Goal: Task Accomplishment & Management: Manage account settings

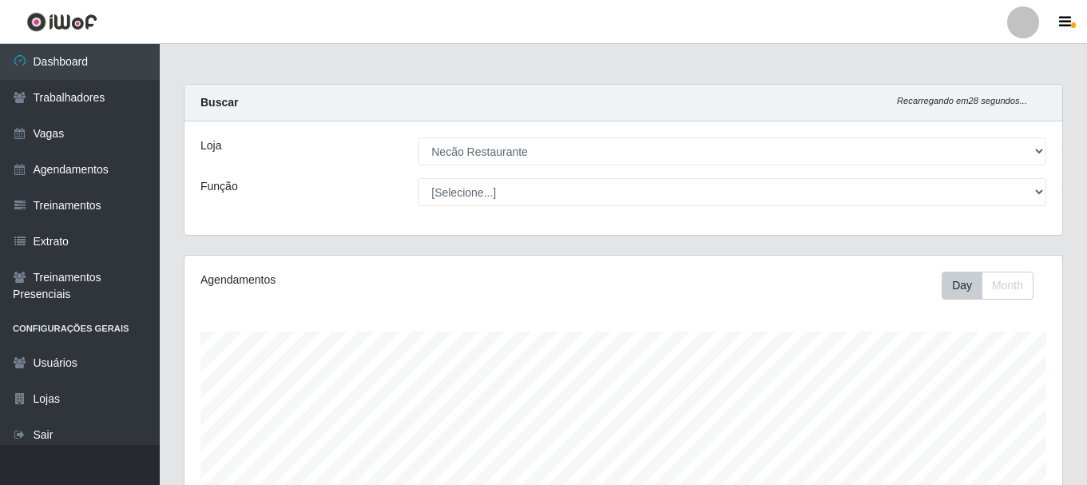
select select "334"
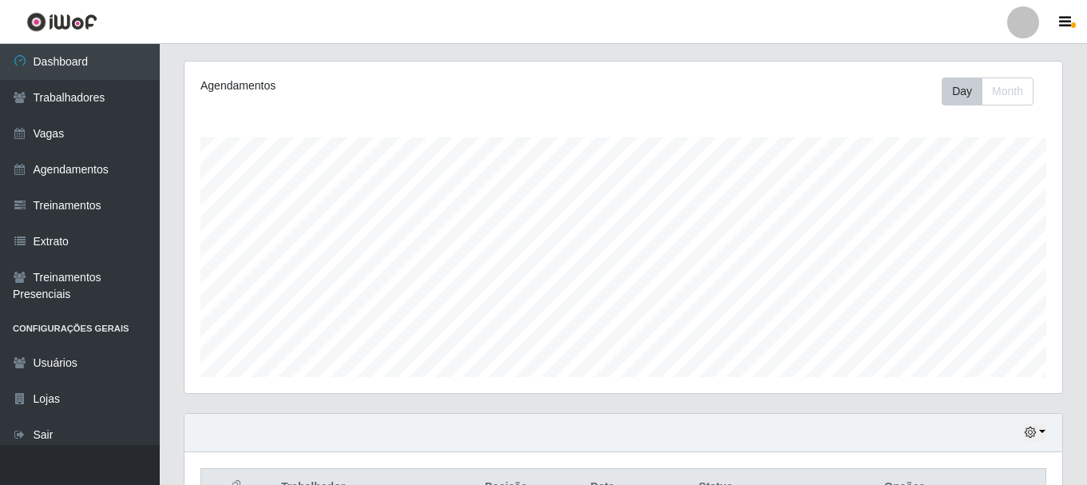
scroll to position [354, 0]
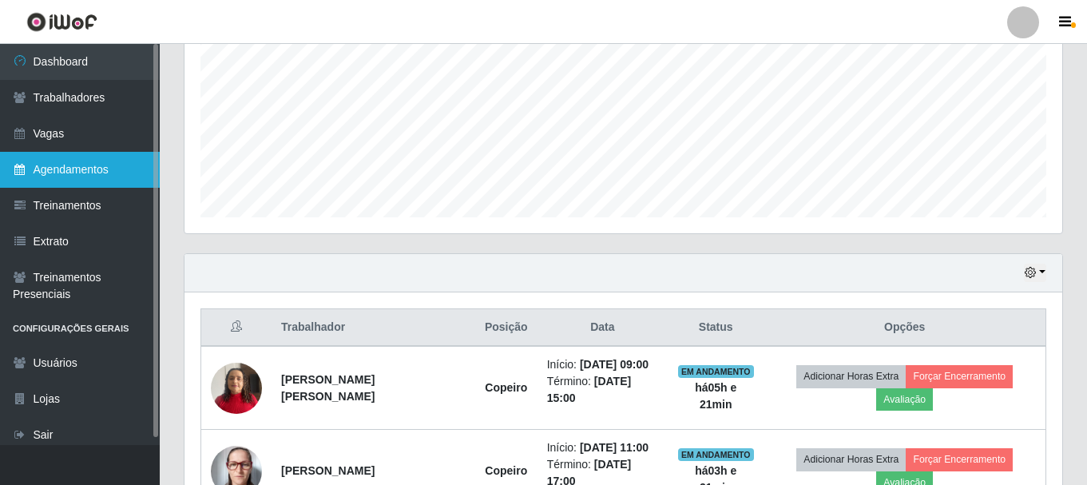
click at [100, 171] on link "Agendamentos" at bounding box center [80, 170] width 160 height 36
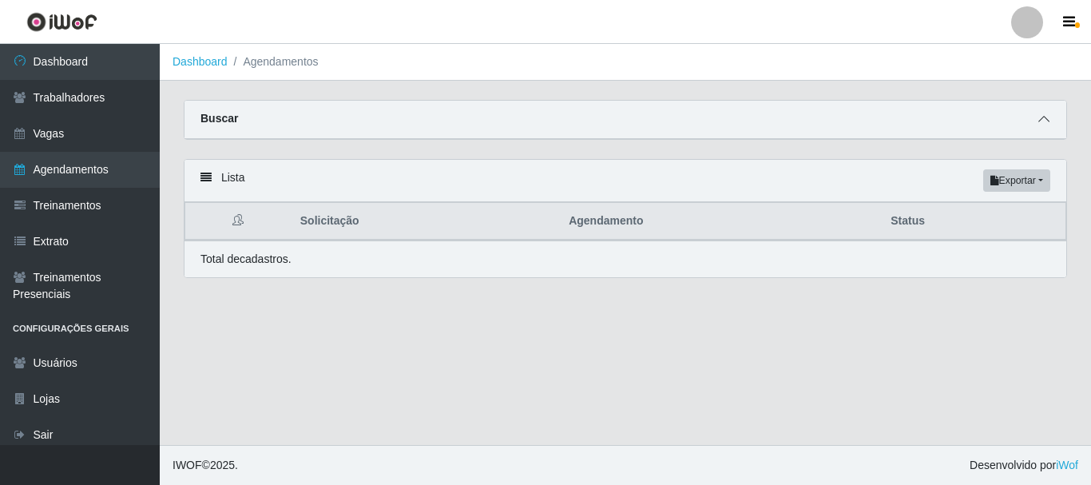
click at [1049, 125] on icon at bounding box center [1043, 118] width 11 height 11
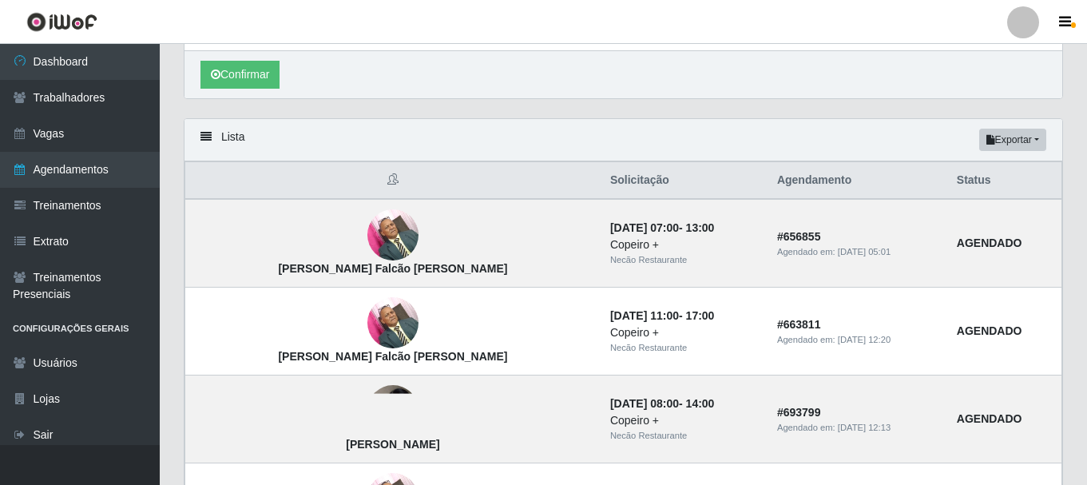
scroll to position [479, 0]
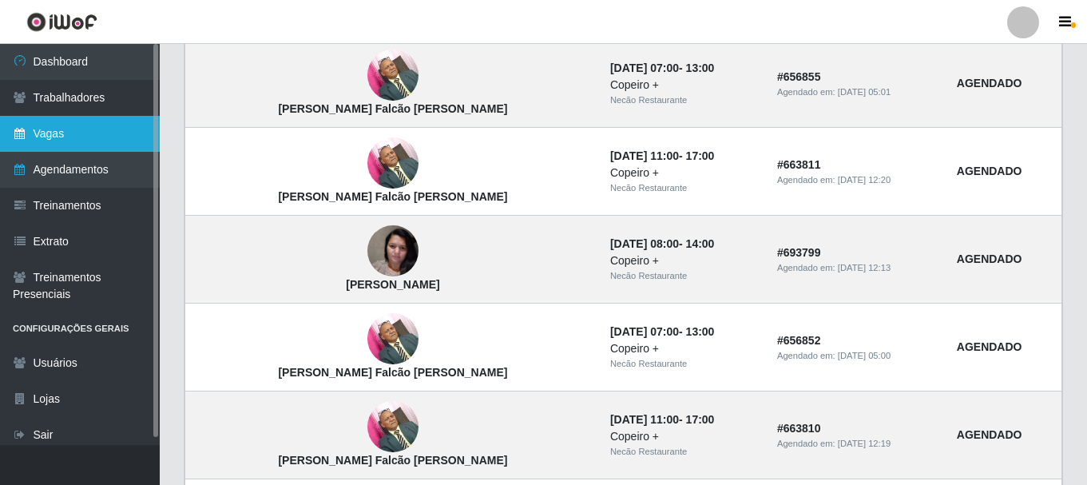
click at [57, 138] on link "Vagas" at bounding box center [80, 134] width 160 height 36
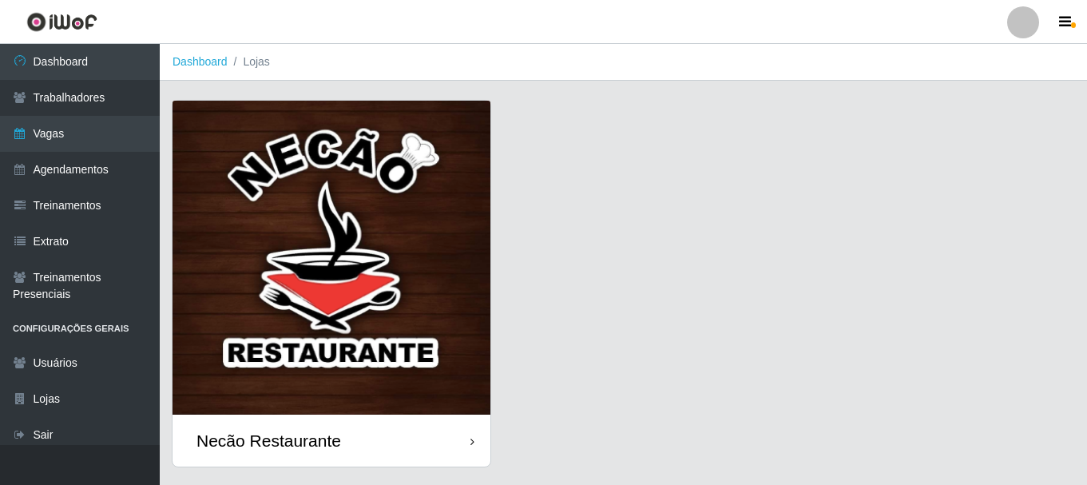
scroll to position [42, 0]
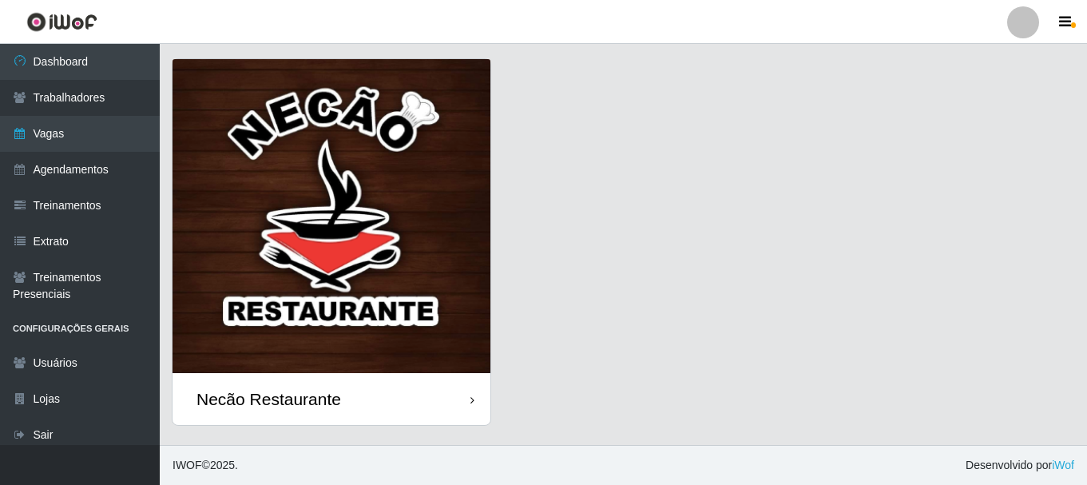
click at [315, 405] on div "Necão Restaurante" at bounding box center [268, 399] width 145 height 20
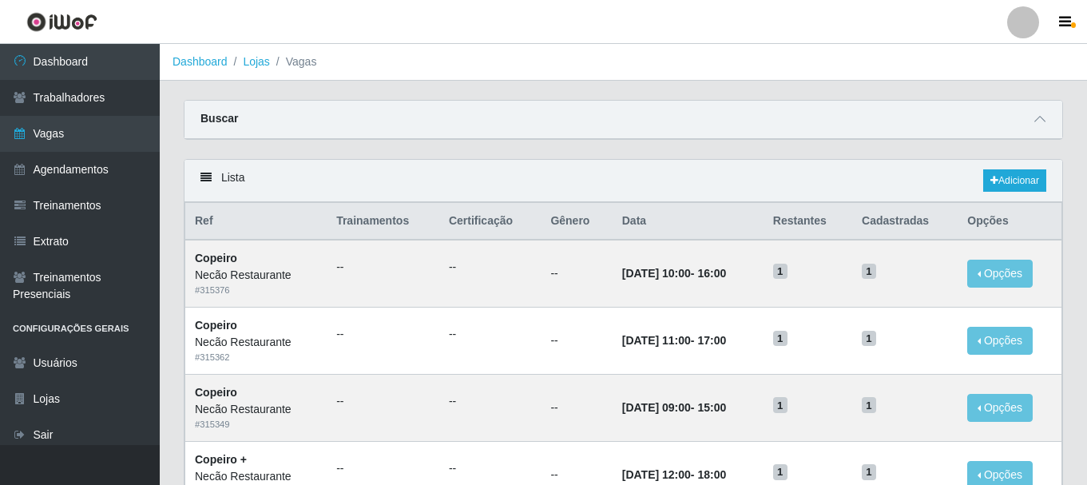
click at [765, 68] on ol "Dashboard Lojas Vagas" at bounding box center [623, 62] width 927 height 37
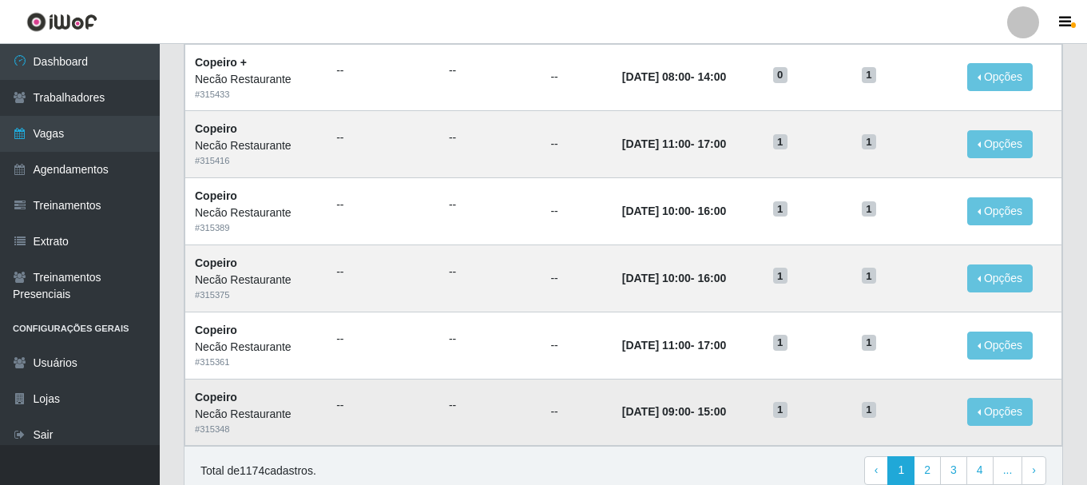
scroll to position [869, 0]
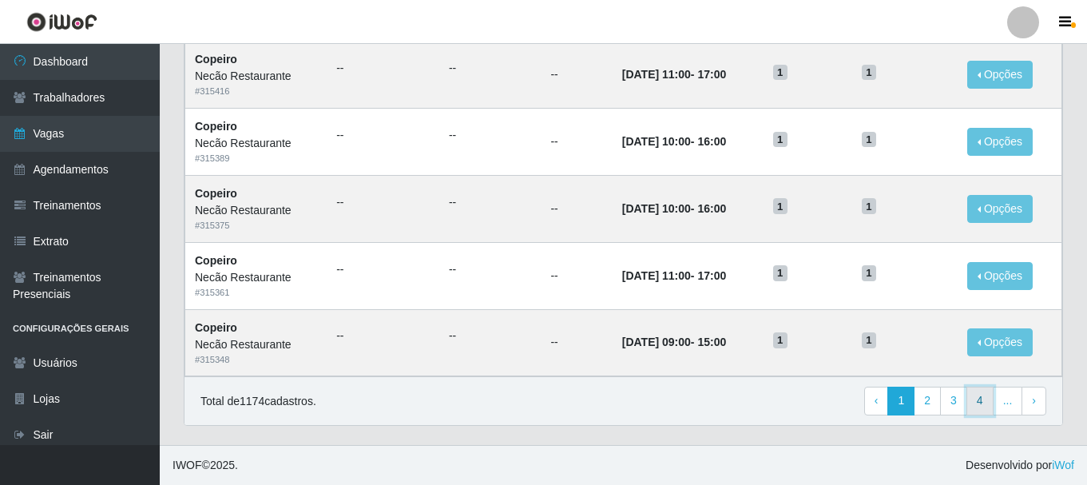
click at [978, 396] on link "4" at bounding box center [979, 401] width 27 height 29
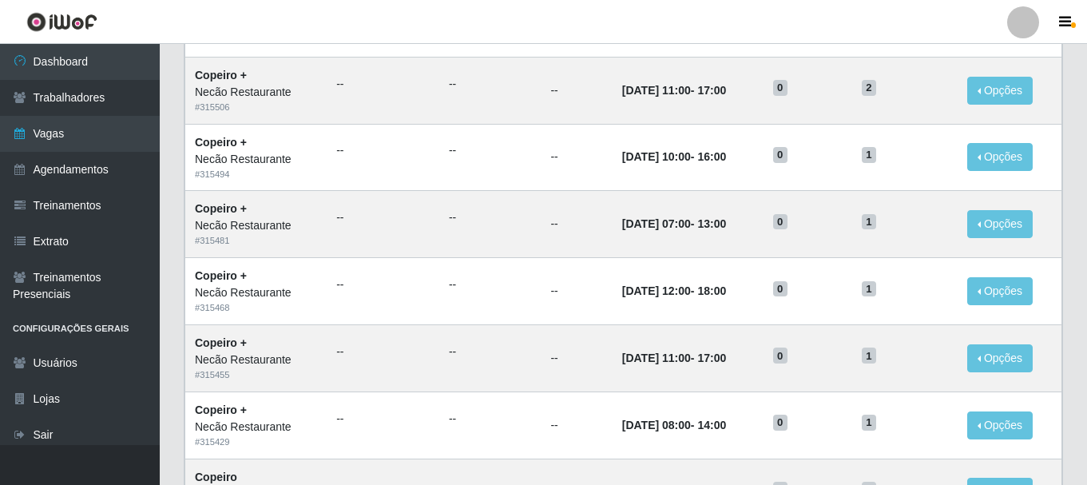
scroll to position [869, 0]
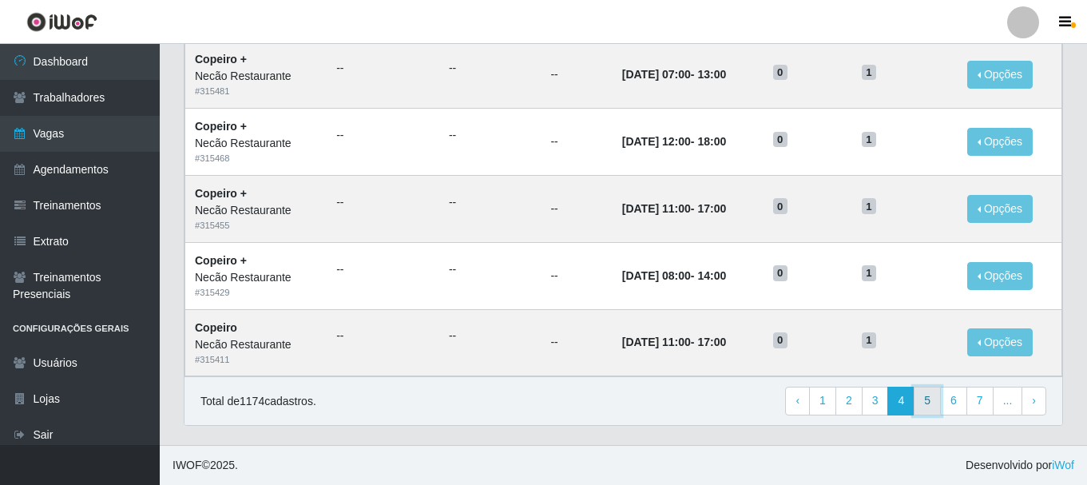
click at [924, 398] on link "5" at bounding box center [927, 401] width 27 height 29
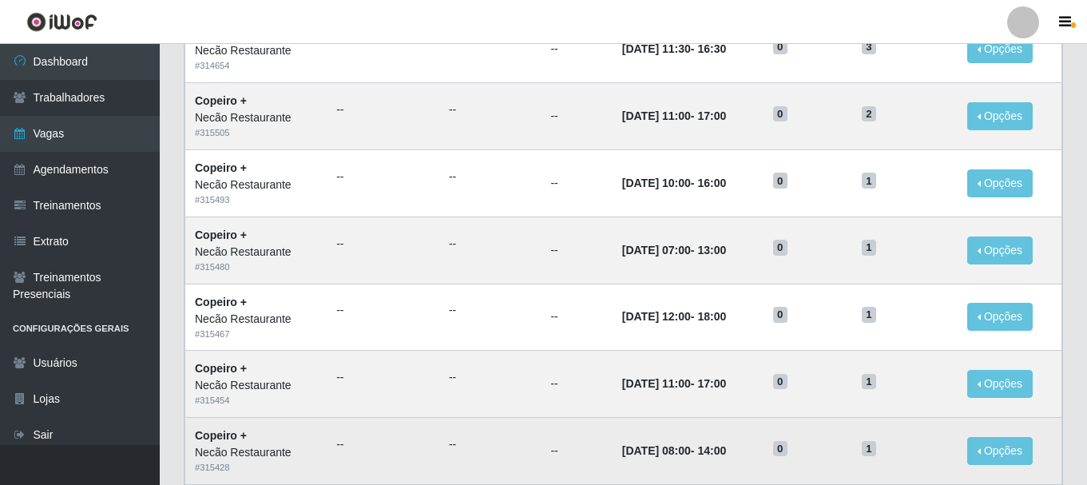
scroll to position [869, 0]
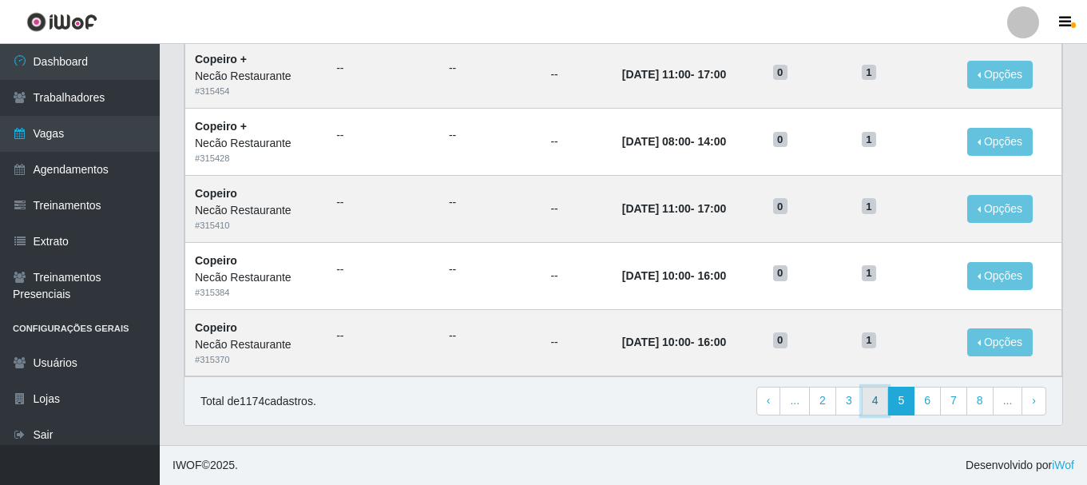
click at [868, 407] on link "4" at bounding box center [875, 401] width 27 height 29
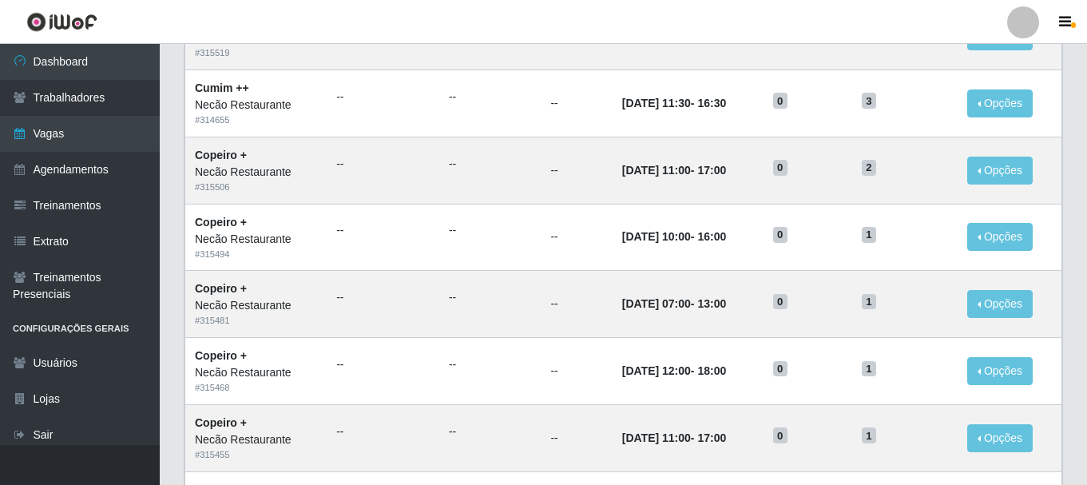
scroll to position [869, 0]
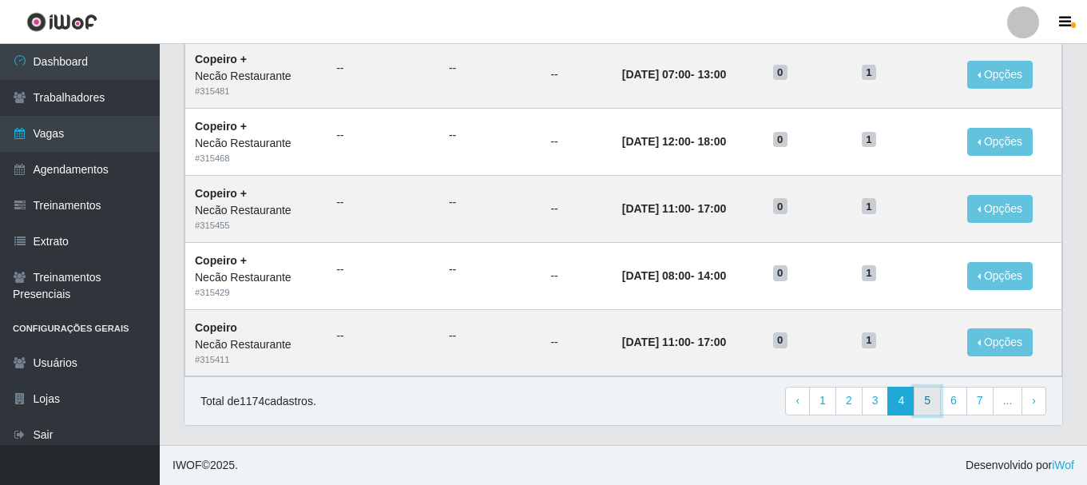
click at [930, 407] on link "5" at bounding box center [927, 401] width 27 height 29
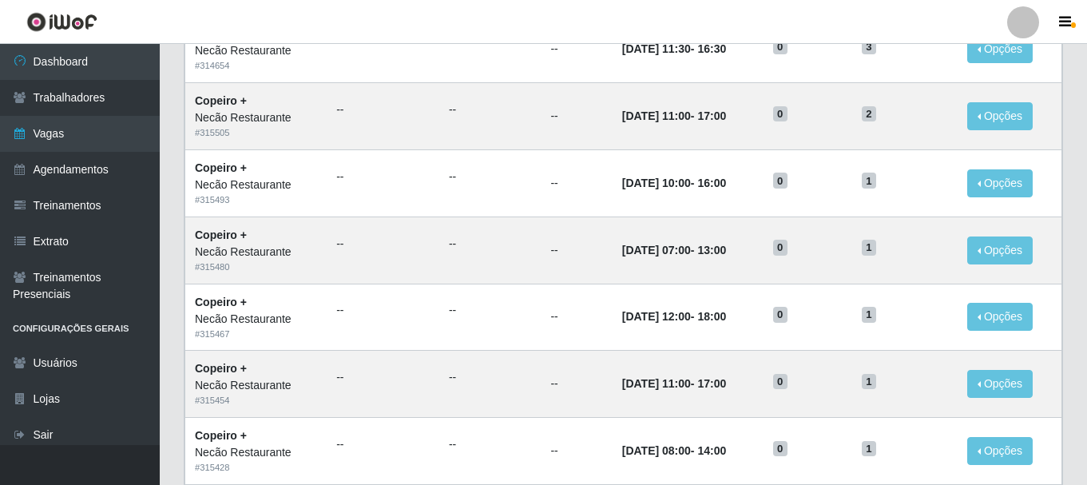
scroll to position [869, 0]
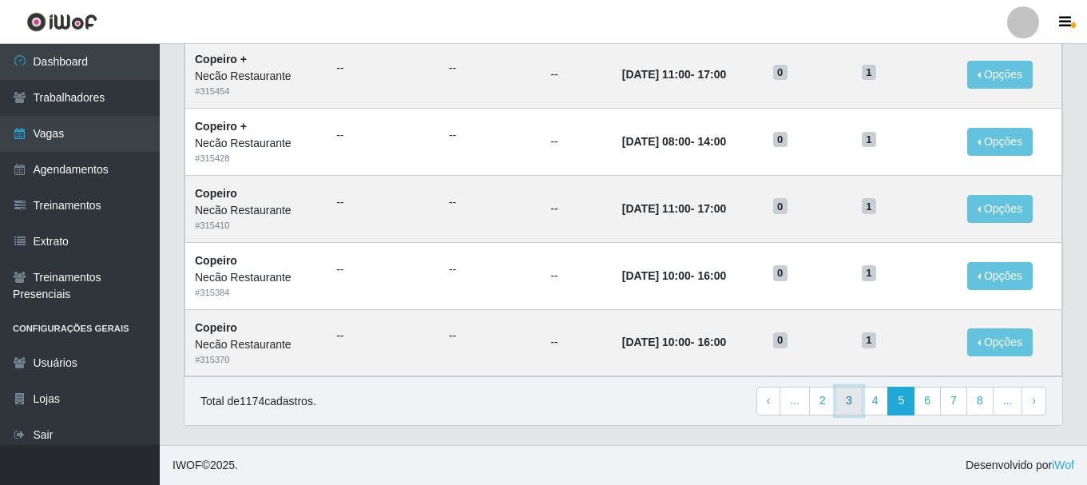
click at [852, 411] on link "3" at bounding box center [848, 401] width 27 height 29
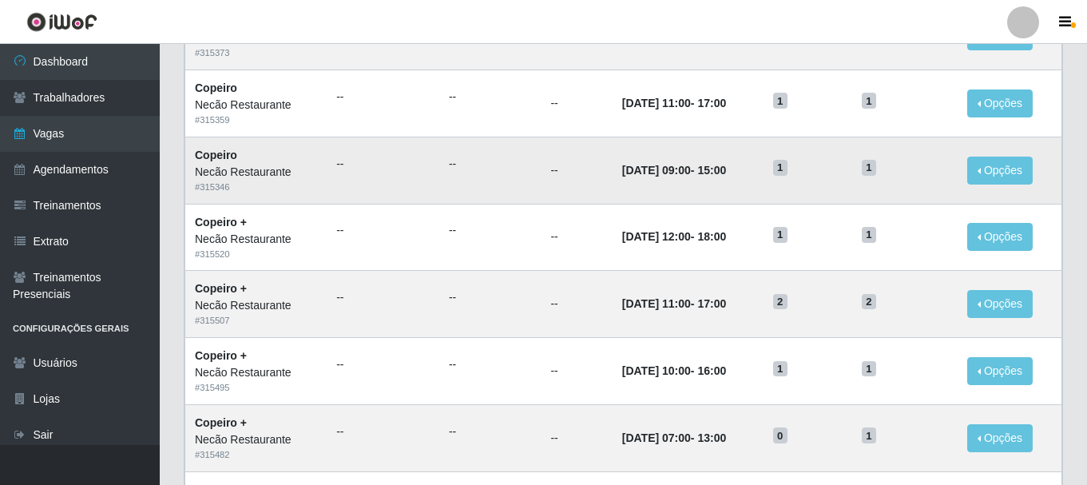
scroll to position [479, 0]
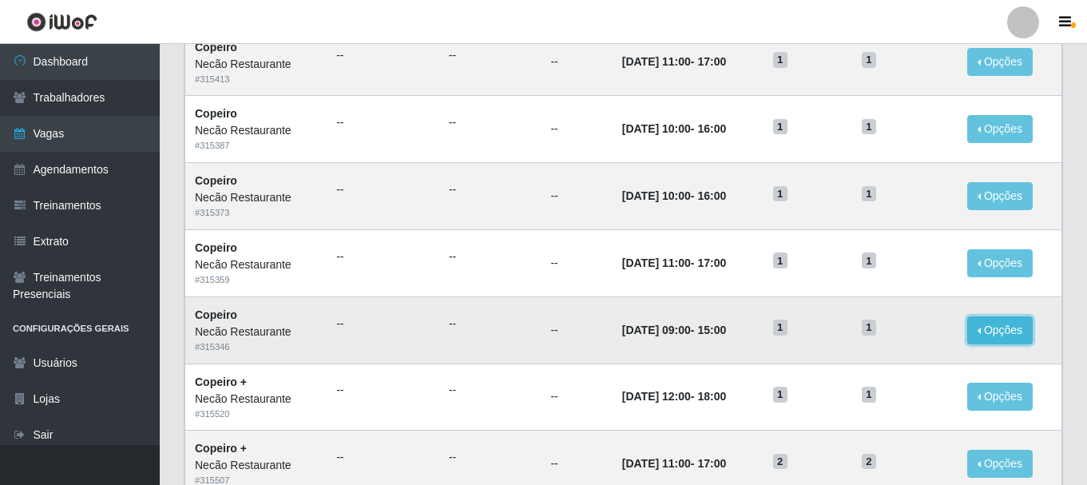
click at [1006, 323] on button "Opções" at bounding box center [999, 330] width 65 height 28
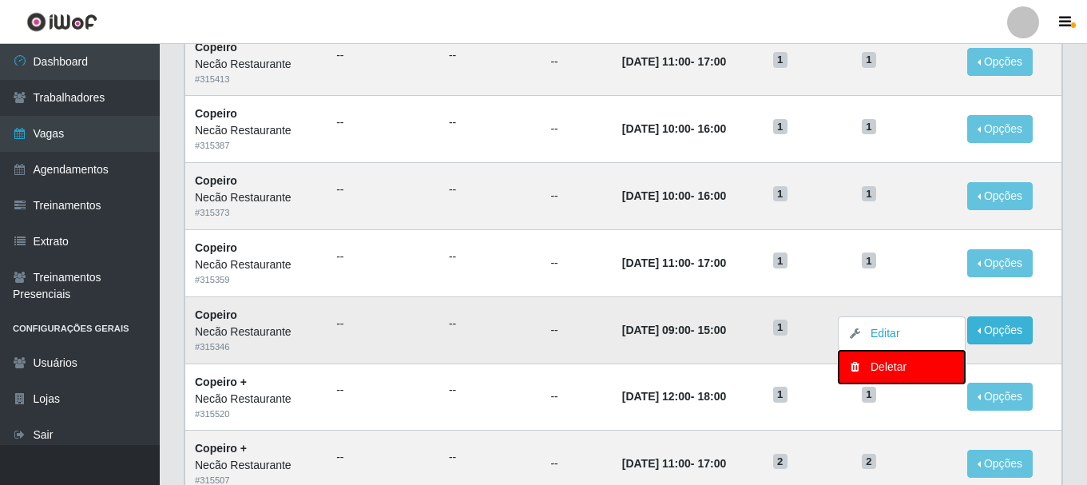
click at [938, 363] on div "Deletar" at bounding box center [902, 367] width 94 height 17
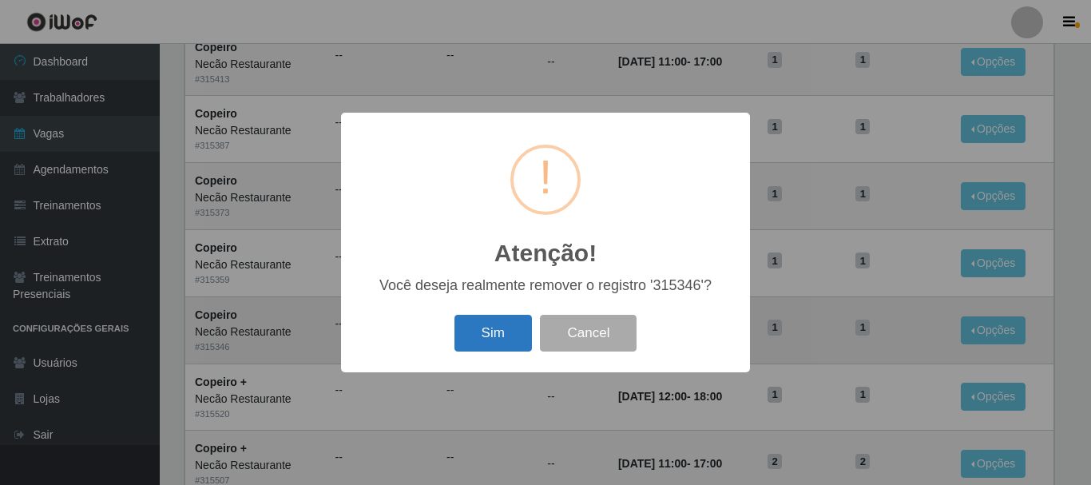
click at [493, 319] on button "Sim" at bounding box center [492, 334] width 77 height 38
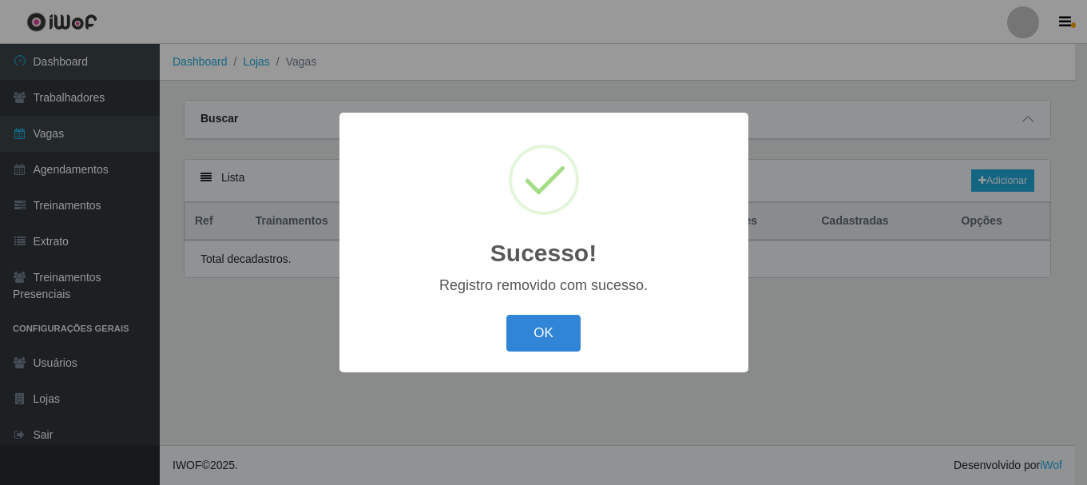
scroll to position [0, 0]
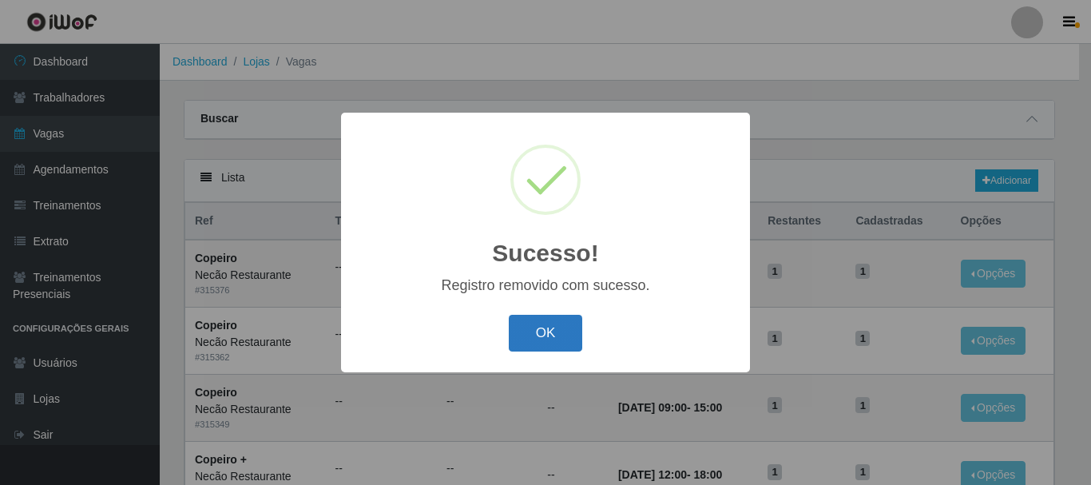
click at [547, 327] on button "OK" at bounding box center [546, 334] width 74 height 38
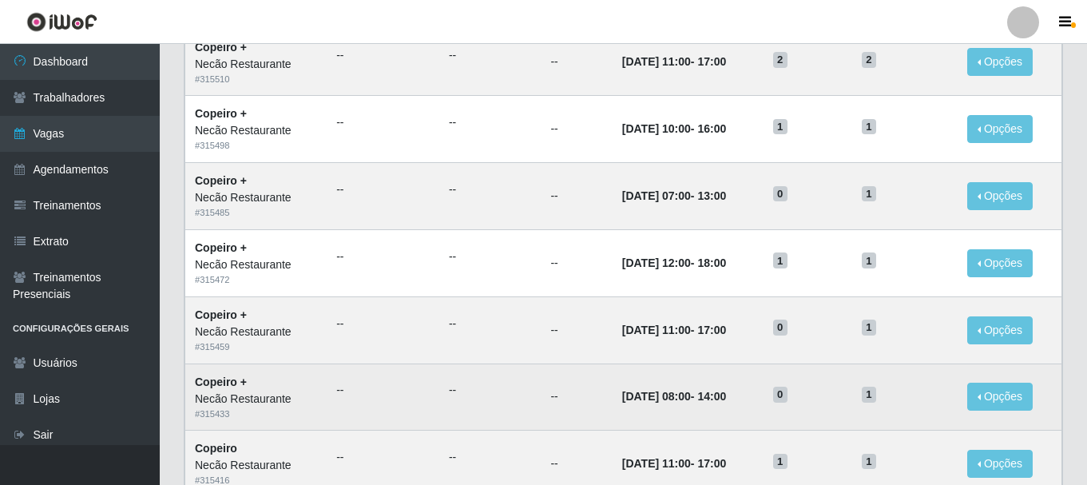
scroll to position [869, 0]
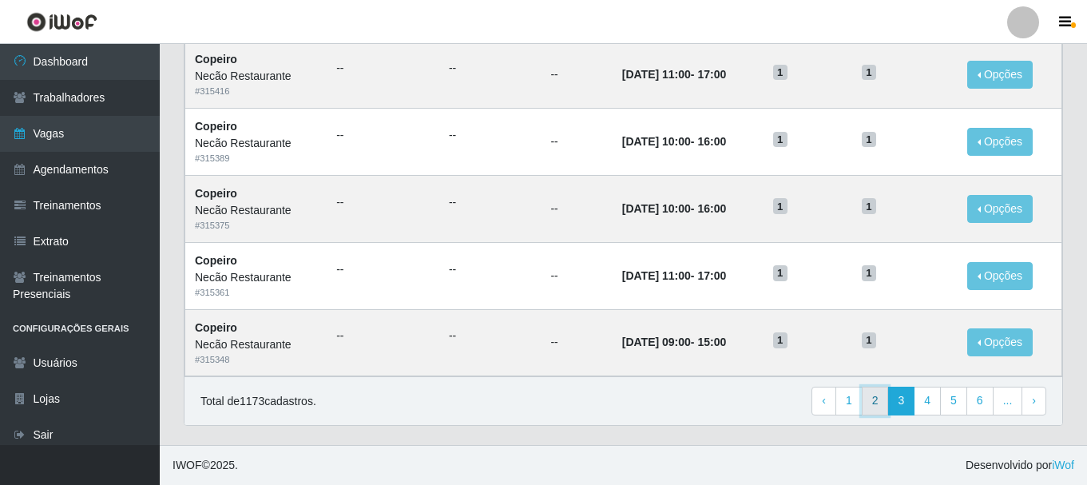
click at [886, 404] on link "2" at bounding box center [875, 401] width 27 height 29
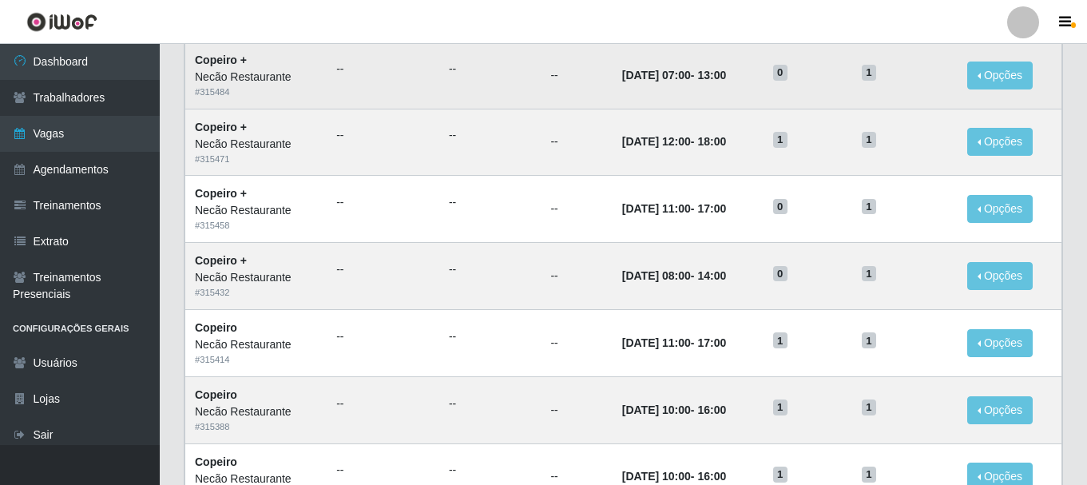
scroll to position [719, 0]
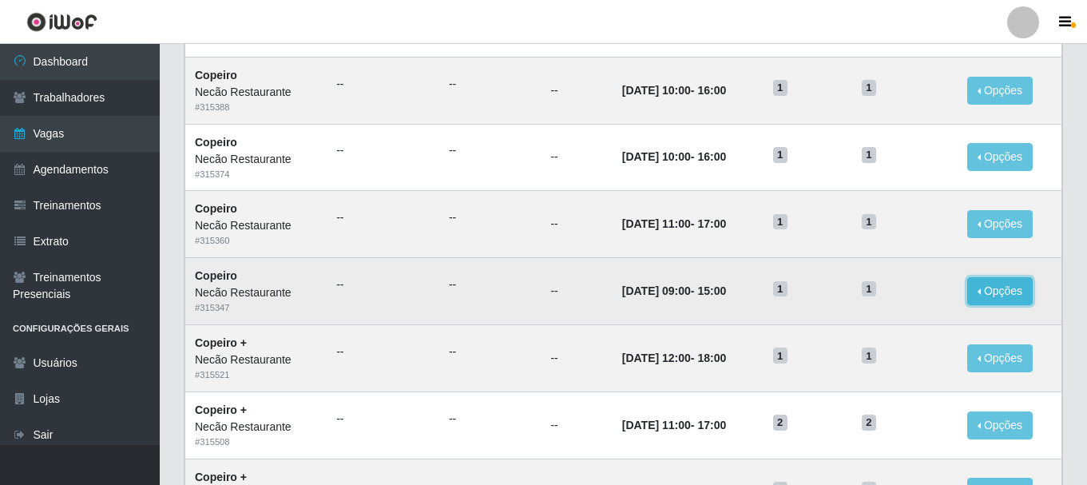
click at [1019, 291] on button "Opções" at bounding box center [999, 291] width 65 height 28
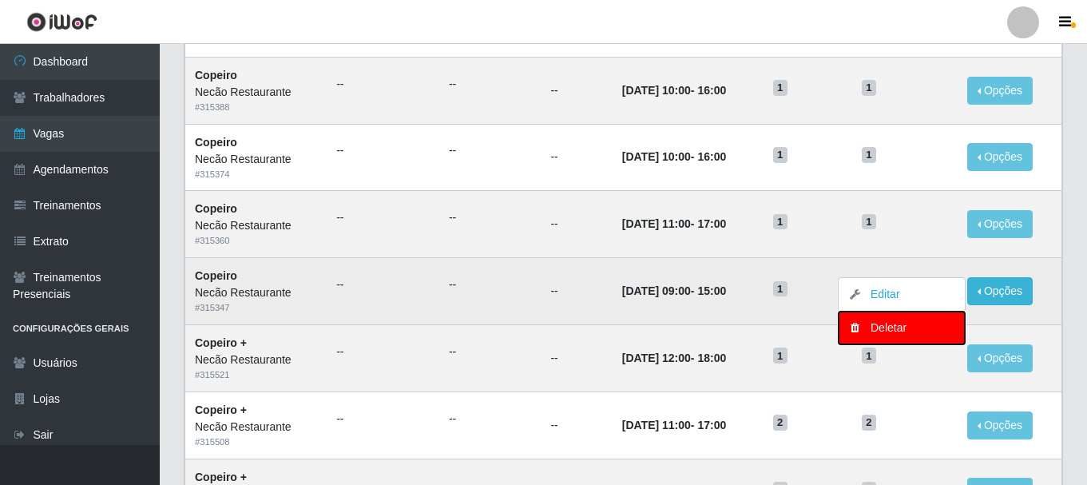
click at [922, 322] on div "Deletar" at bounding box center [902, 327] width 94 height 17
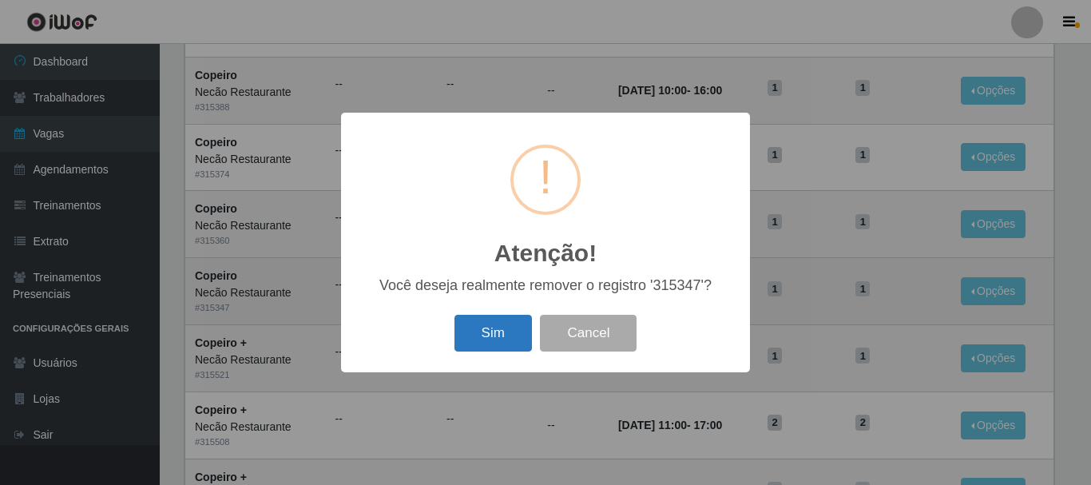
click at [498, 339] on button "Sim" at bounding box center [492, 334] width 77 height 38
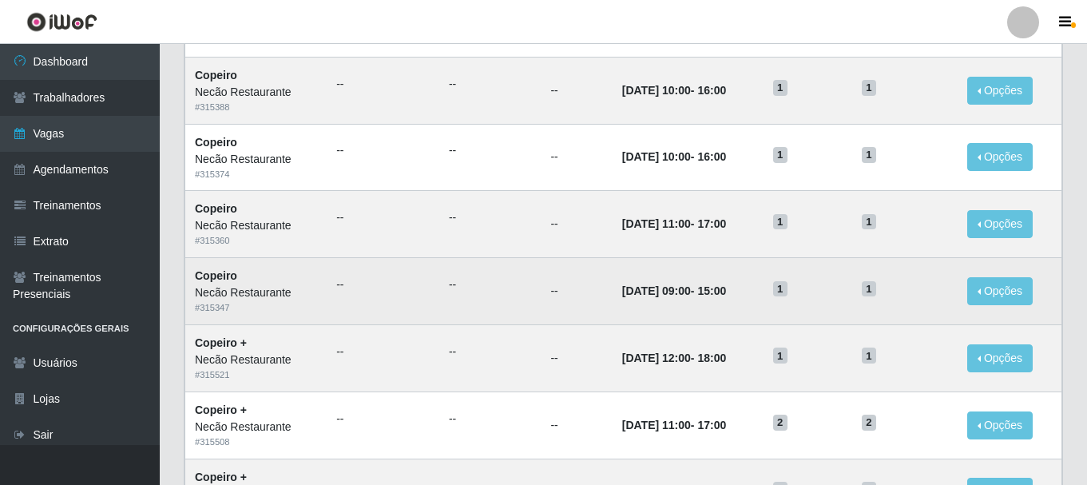
scroll to position [0, 0]
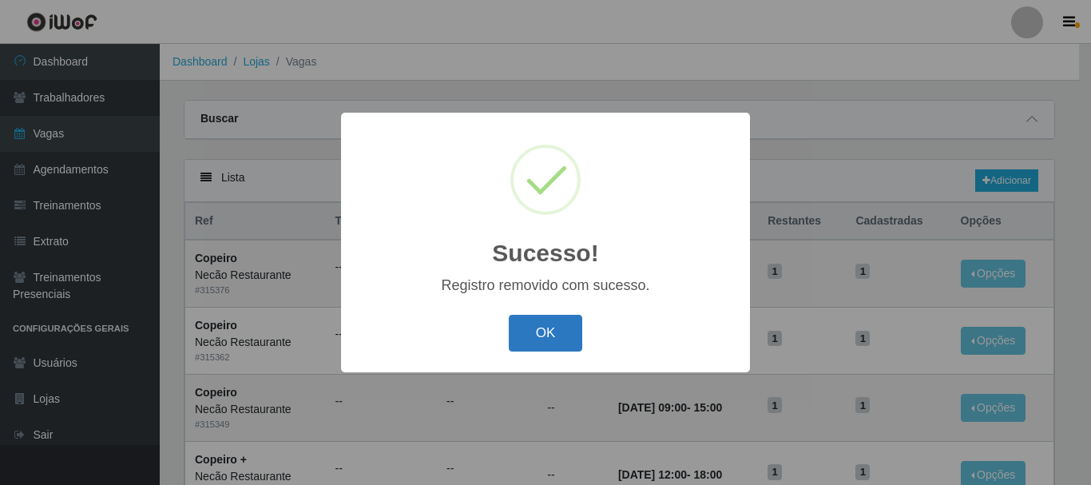
click at [563, 334] on button "OK" at bounding box center [546, 334] width 74 height 38
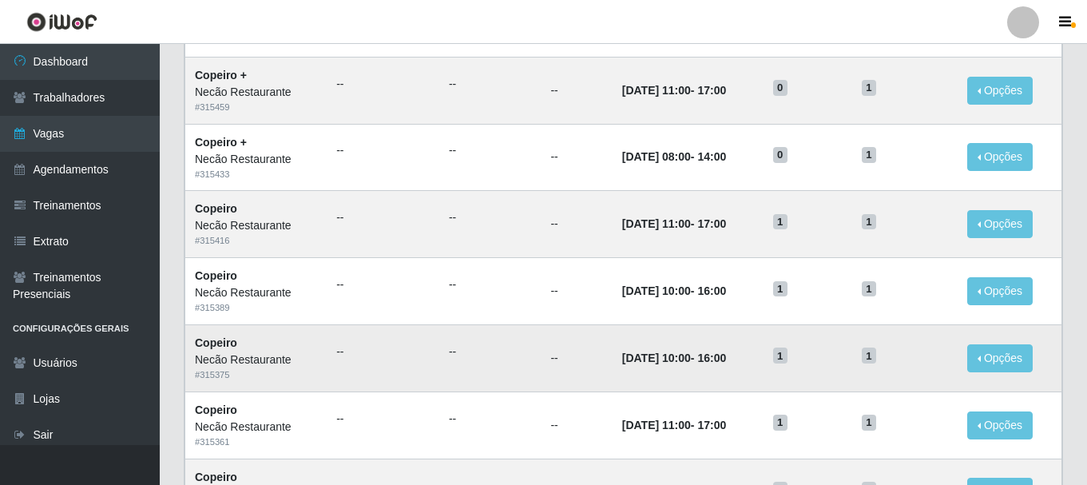
scroll to position [799, 0]
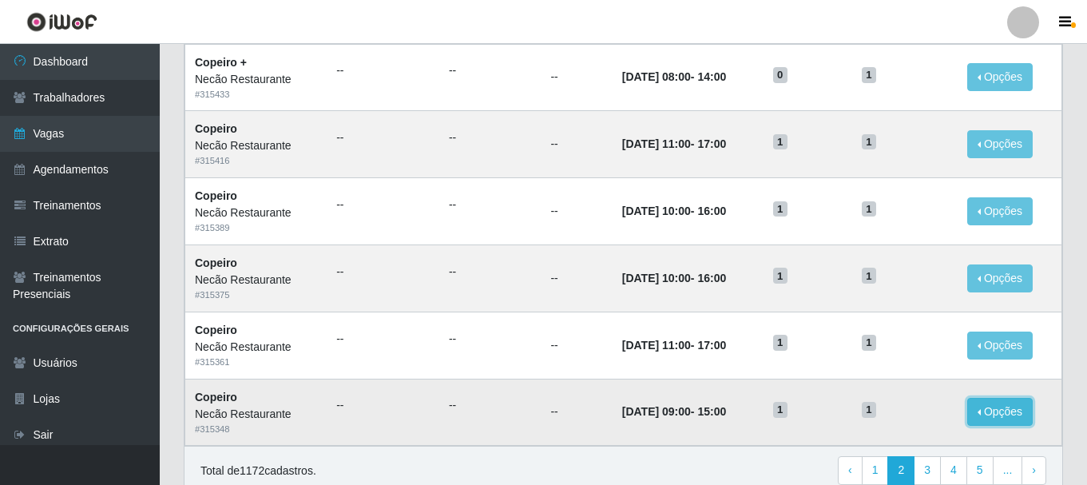
click at [1012, 420] on button "Opções" at bounding box center [999, 412] width 65 height 28
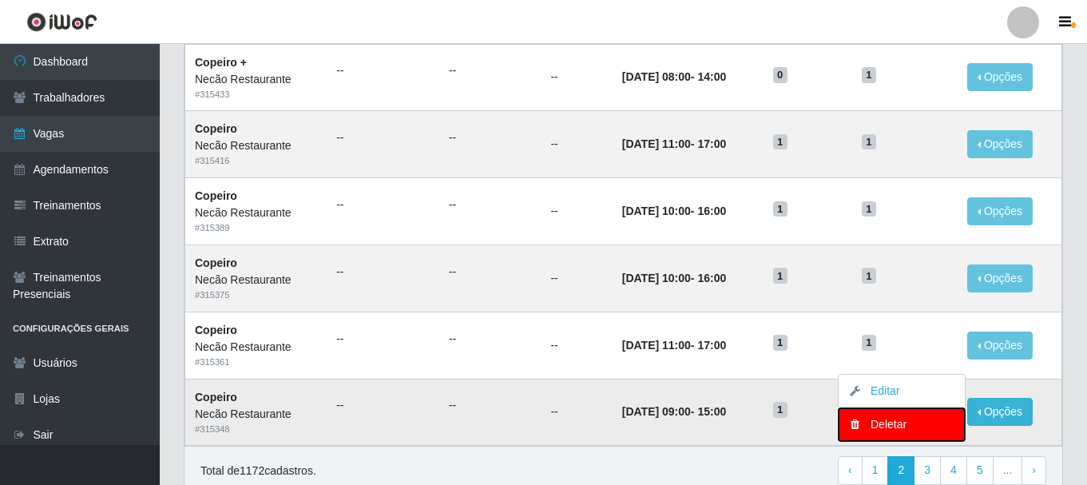
click at [885, 430] on div "Deletar" at bounding box center [902, 424] width 94 height 17
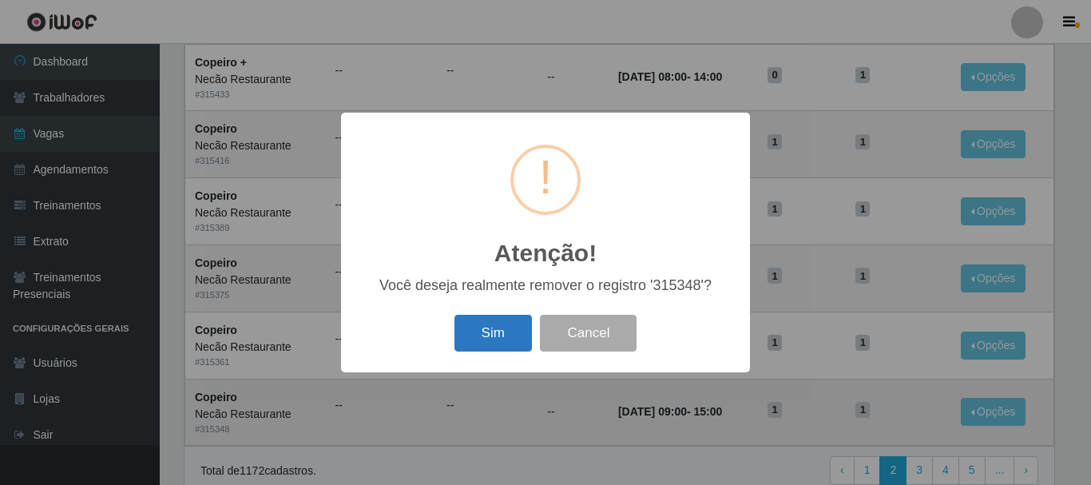
click at [493, 321] on button "Sim" at bounding box center [492, 334] width 77 height 38
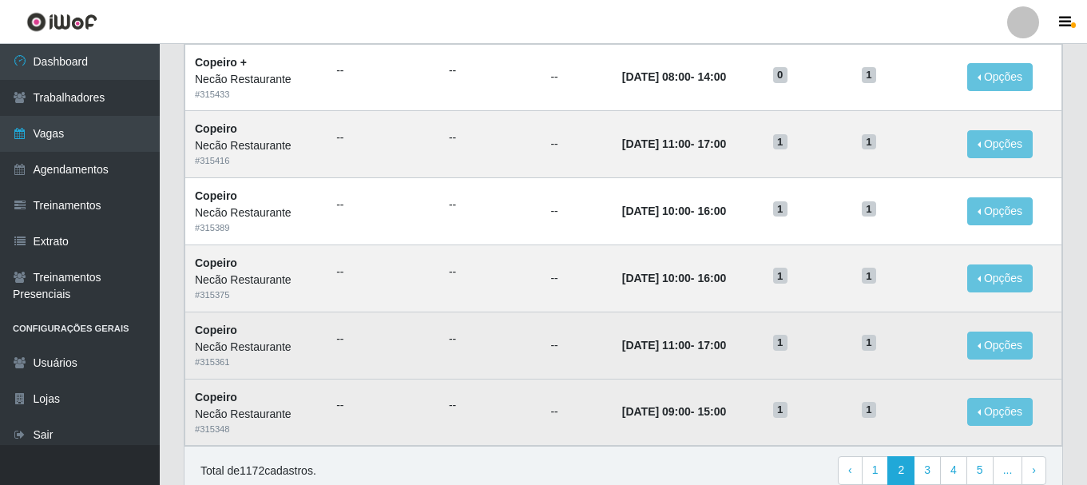
scroll to position [0, 0]
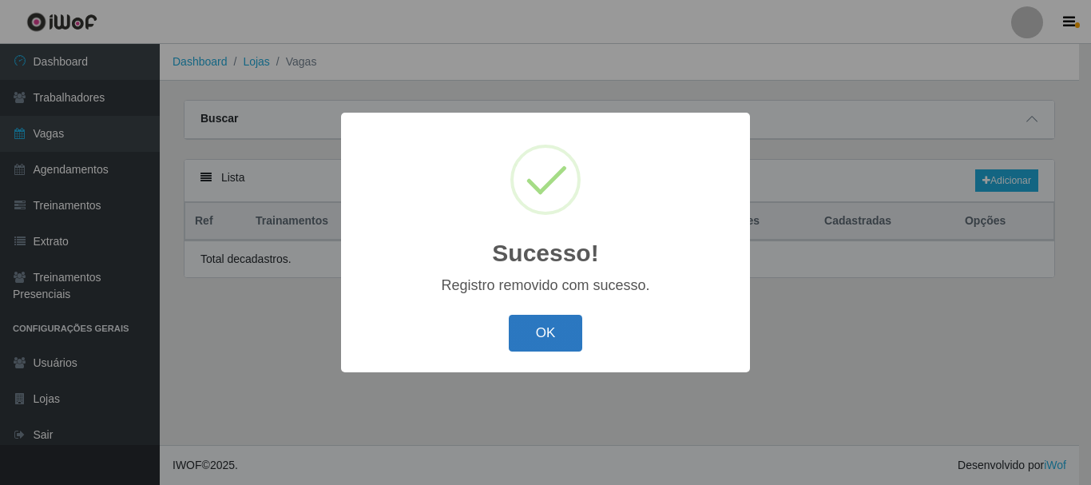
click at [570, 324] on button "OK" at bounding box center [546, 334] width 74 height 38
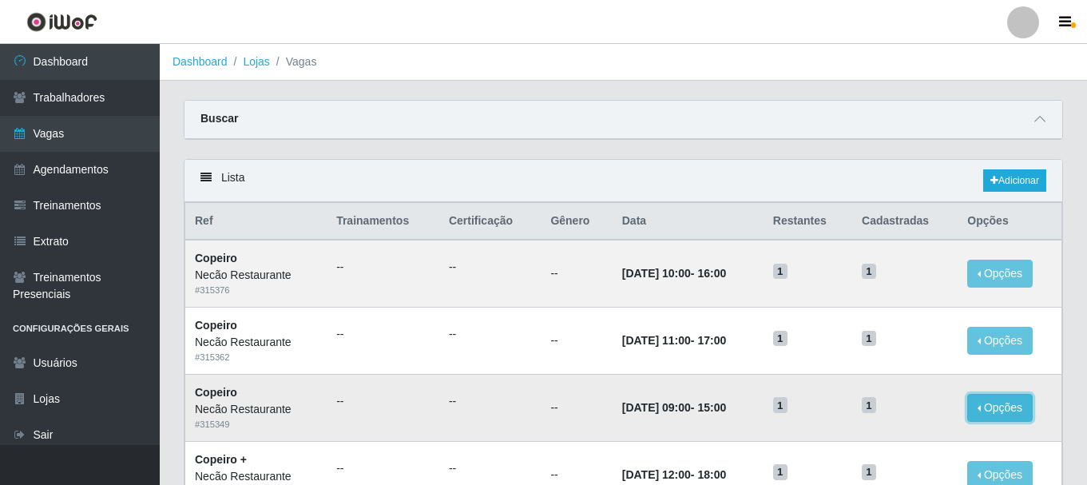
click at [1013, 400] on button "Opções" at bounding box center [999, 408] width 65 height 28
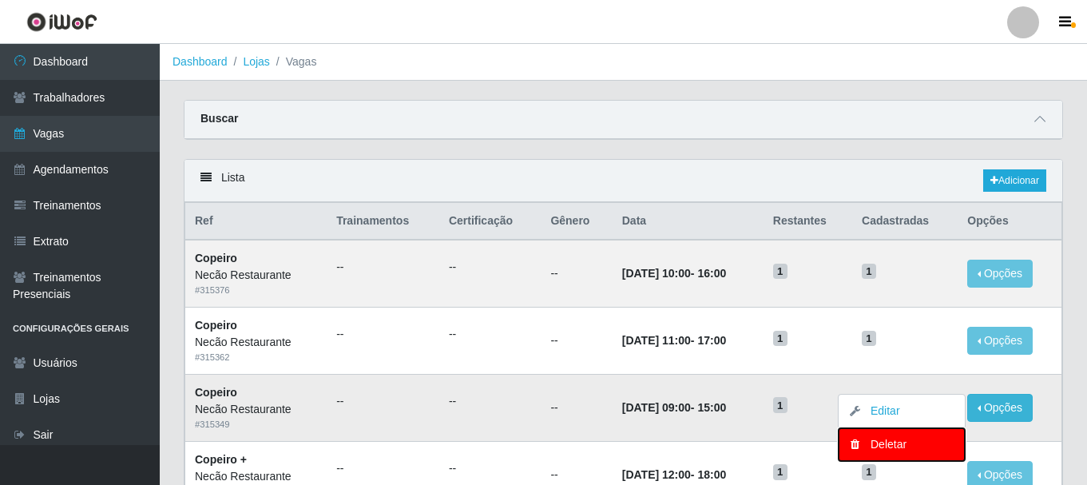
click at [883, 437] on div "Deletar" at bounding box center [902, 444] width 94 height 17
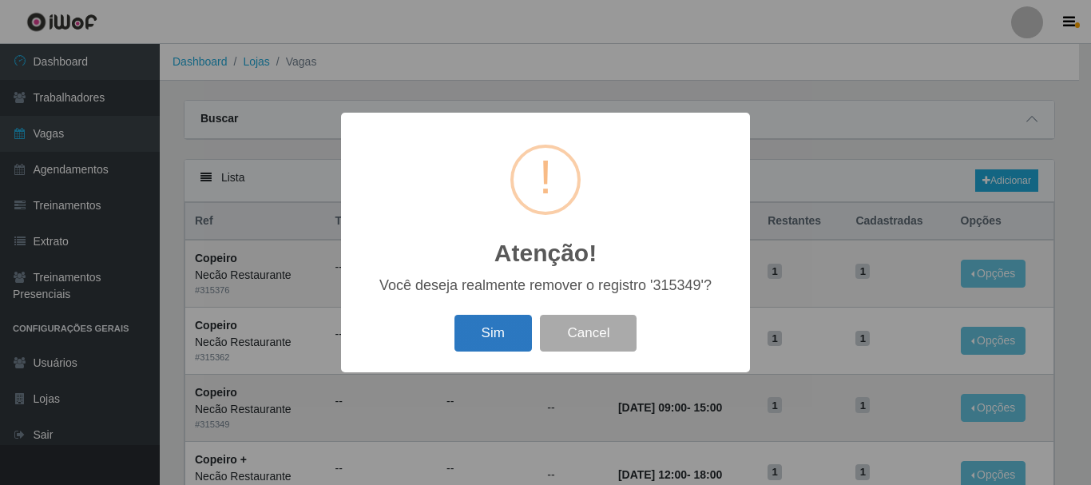
click at [526, 345] on button "Sim" at bounding box center [492, 334] width 77 height 38
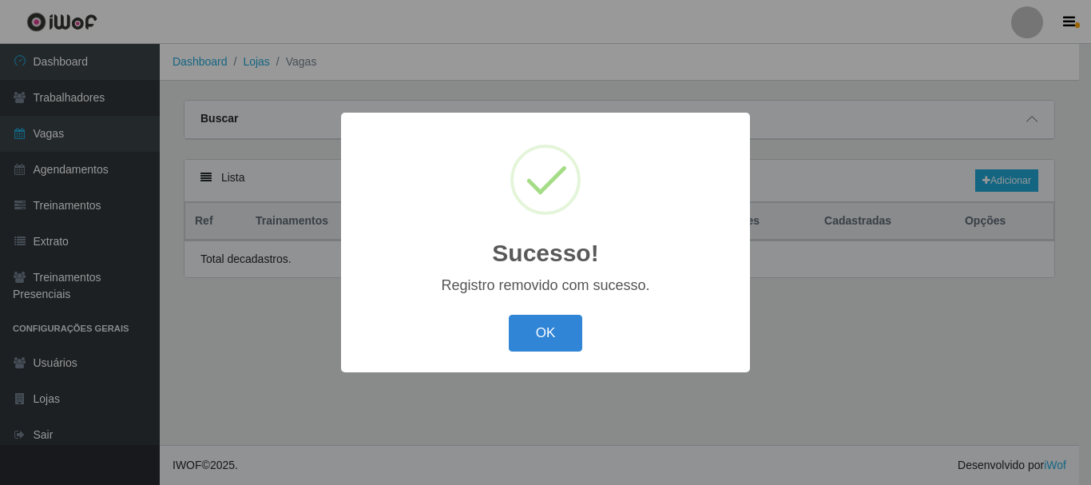
click at [578, 324] on button "OK" at bounding box center [546, 334] width 74 height 38
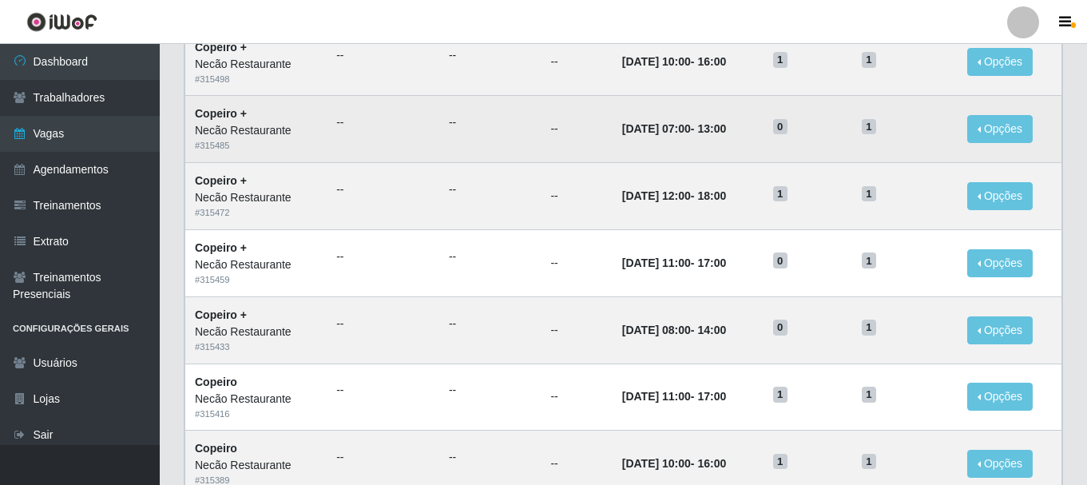
scroll to position [869, 0]
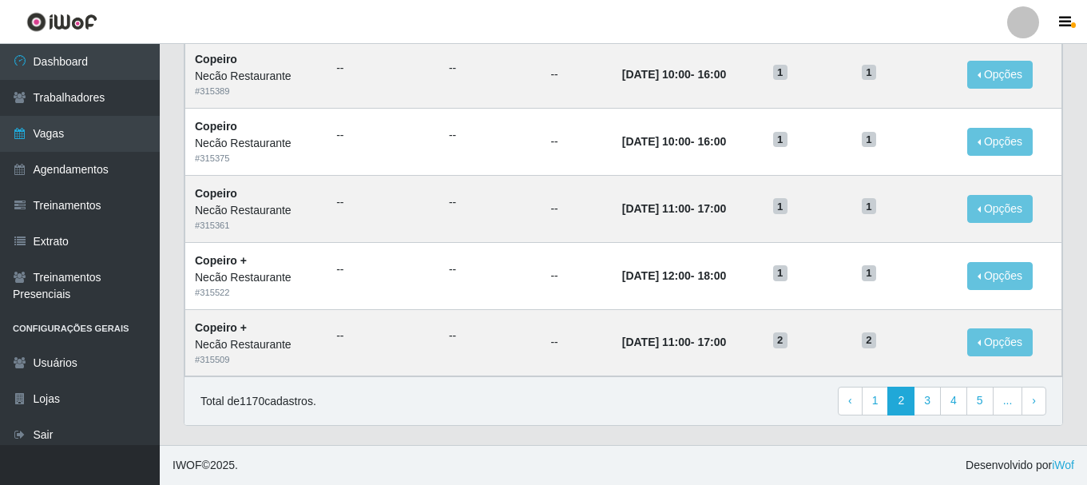
click at [973, 406] on link "5" at bounding box center [979, 401] width 27 height 29
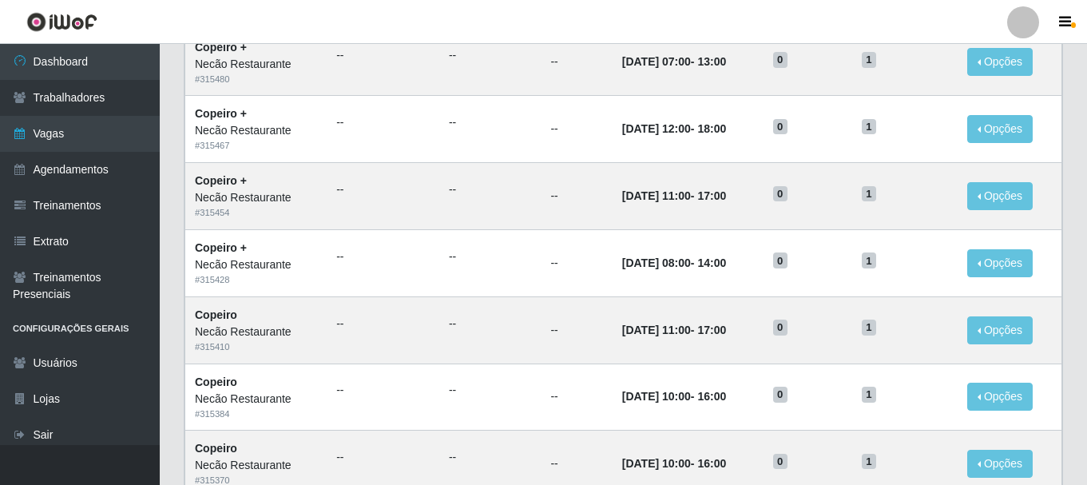
scroll to position [869, 0]
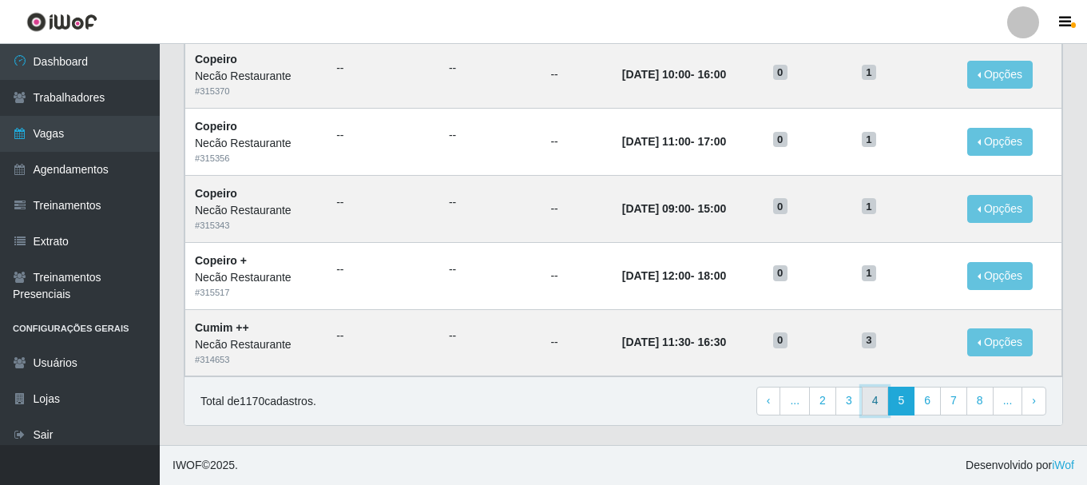
click at [877, 414] on link "4" at bounding box center [875, 401] width 27 height 29
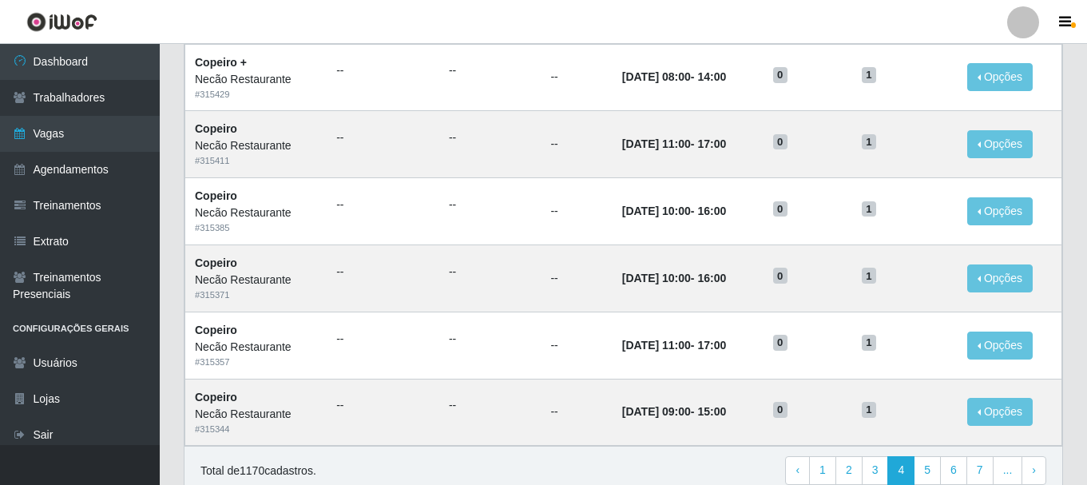
scroll to position [869, 0]
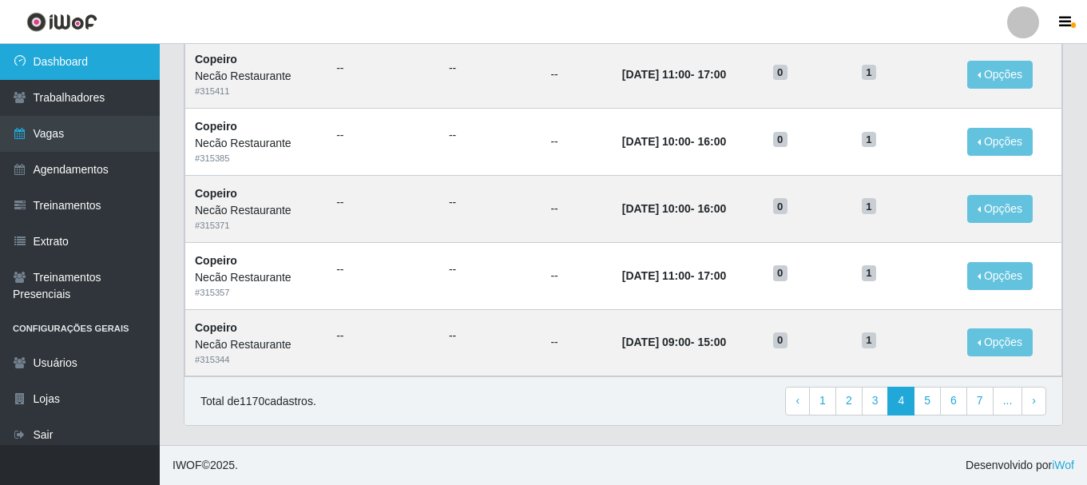
click at [85, 54] on link "Dashboard" at bounding box center [80, 62] width 160 height 36
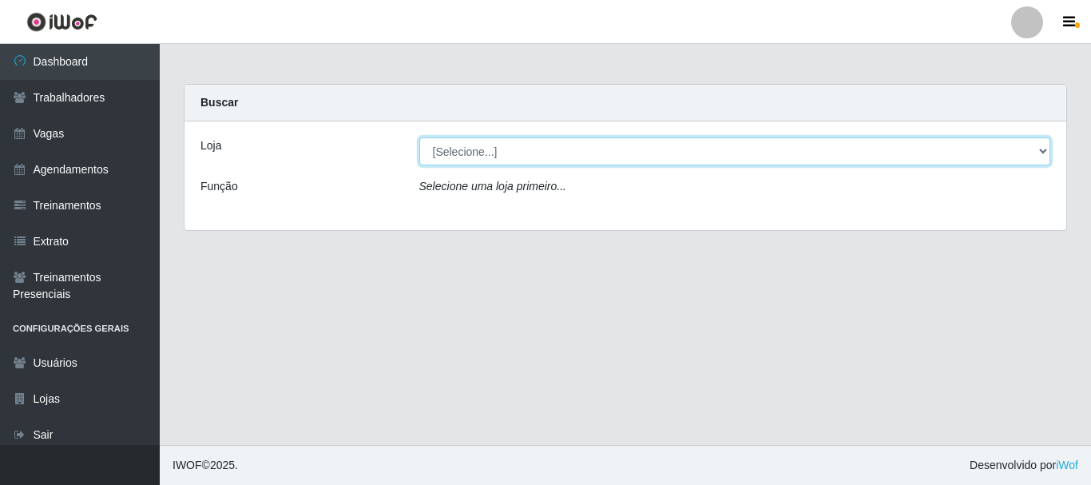
click at [549, 155] on select "[Selecione...] Necão Restaurante" at bounding box center [735, 151] width 632 height 28
select select "334"
click at [419, 137] on select "[Selecione...] Necão Restaurante" at bounding box center [735, 151] width 632 height 28
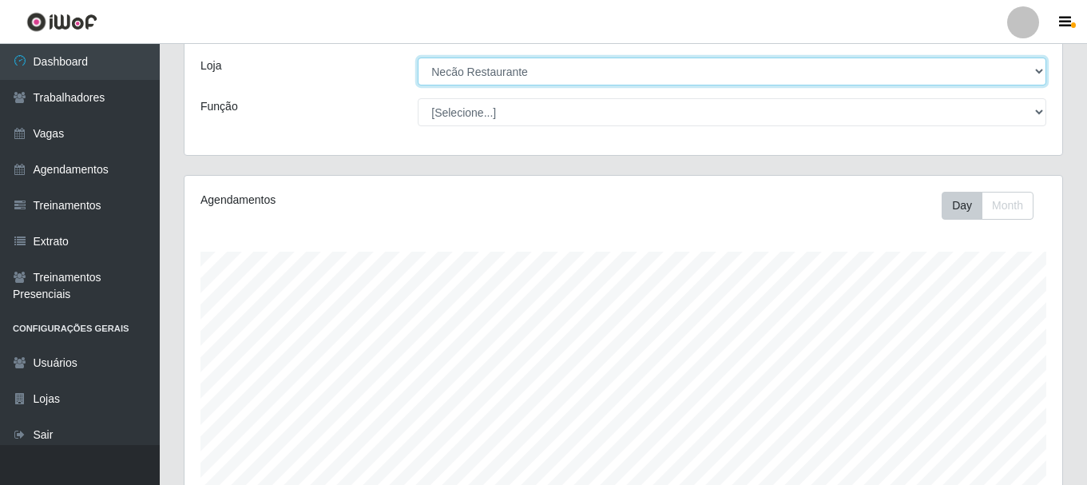
scroll to position [399, 0]
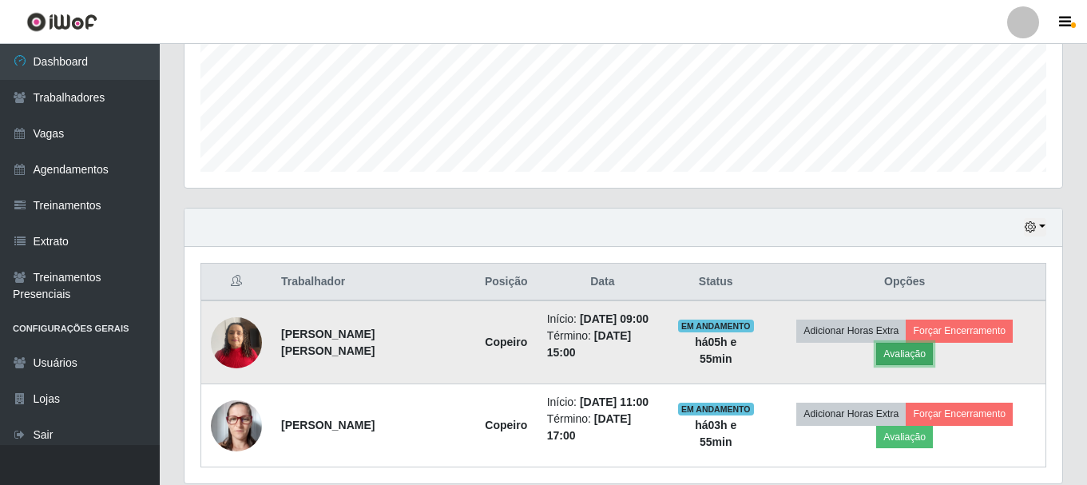
click at [933, 343] on button "Avaliação" at bounding box center [904, 354] width 57 height 22
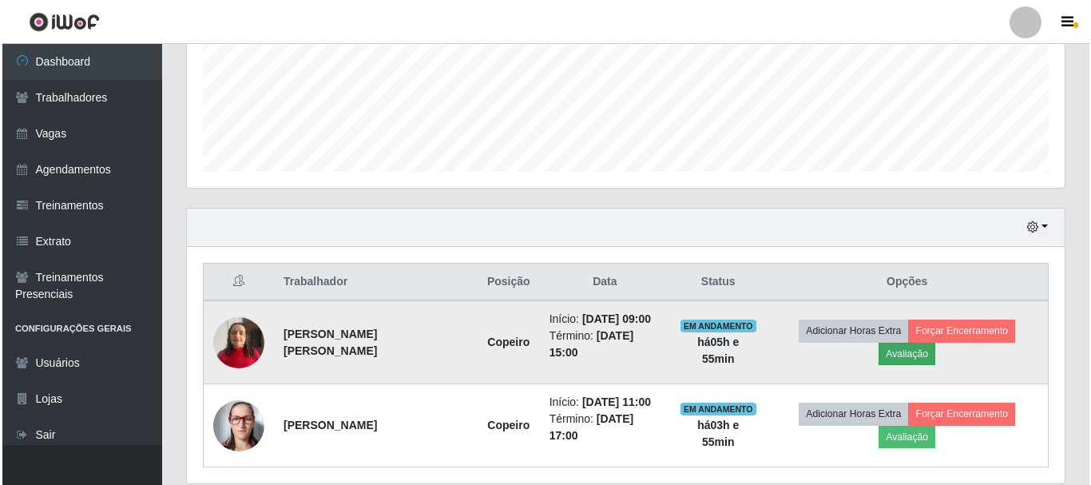
scroll to position [331, 870]
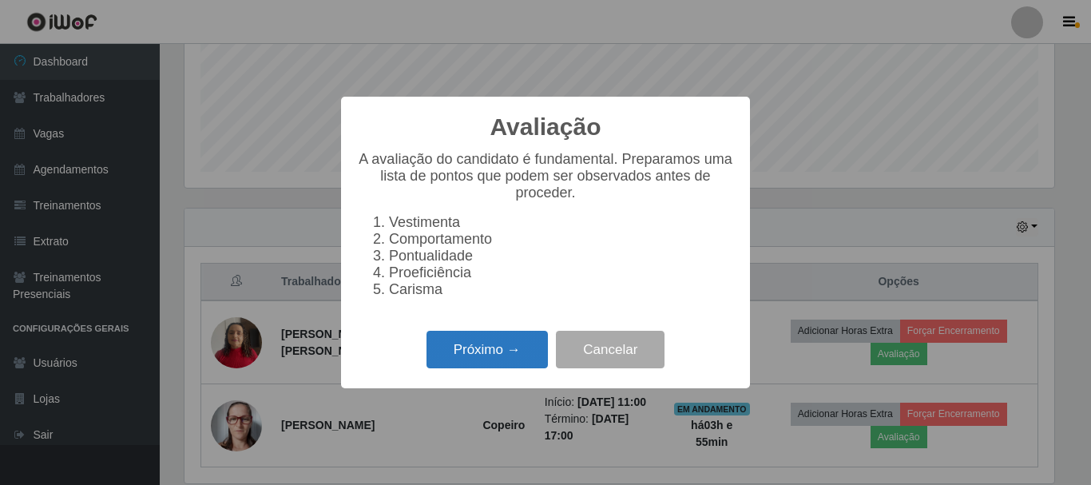
click at [513, 359] on button "Próximo →" at bounding box center [486, 350] width 121 height 38
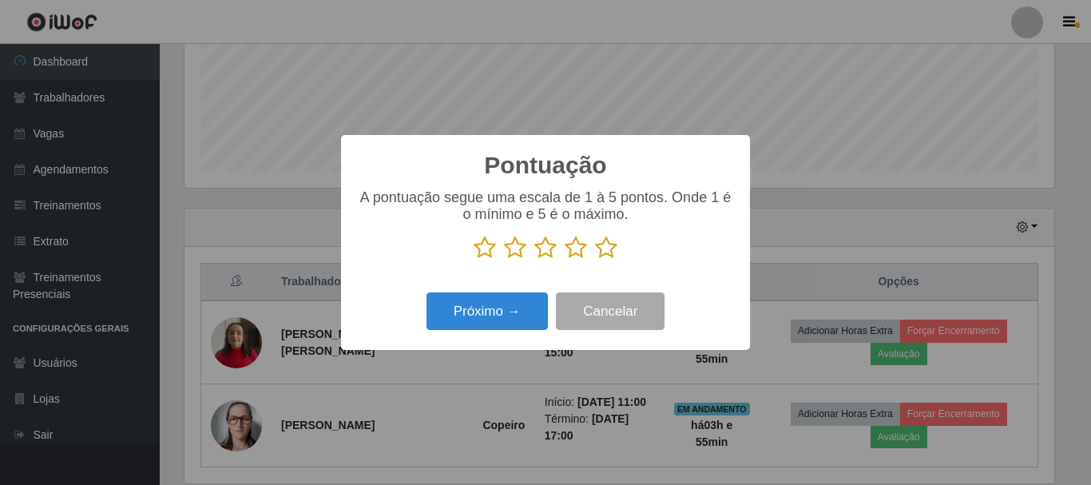
click at [599, 231] on div "A pontuação segue uma escala de 1 à 5 pontos. Onde 1 é o mínimo e 5 é o máximo." at bounding box center [545, 224] width 377 height 70
click at [599, 248] on icon at bounding box center [606, 248] width 22 height 24
click at [595, 260] on input "radio" at bounding box center [595, 260] width 0 height 0
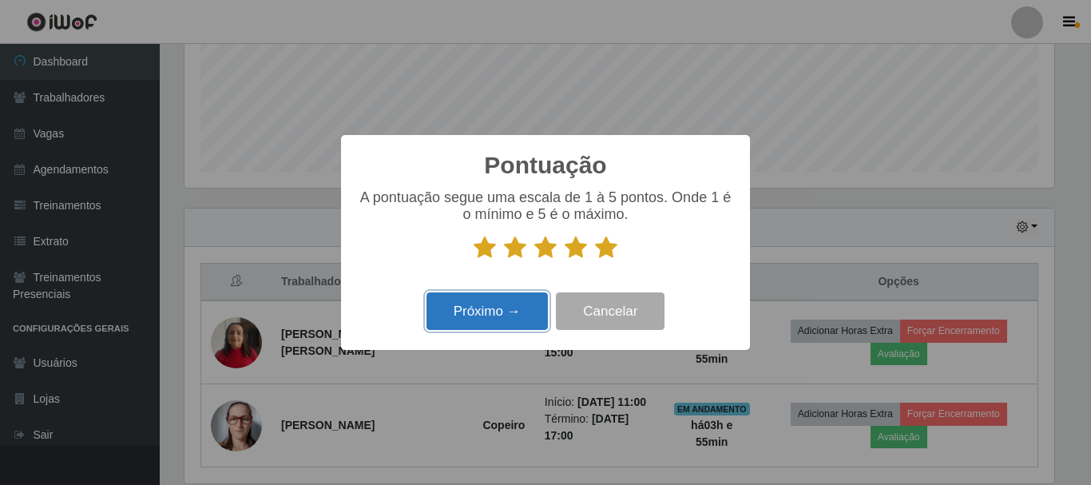
click at [472, 320] on button "Próximo →" at bounding box center [486, 311] width 121 height 38
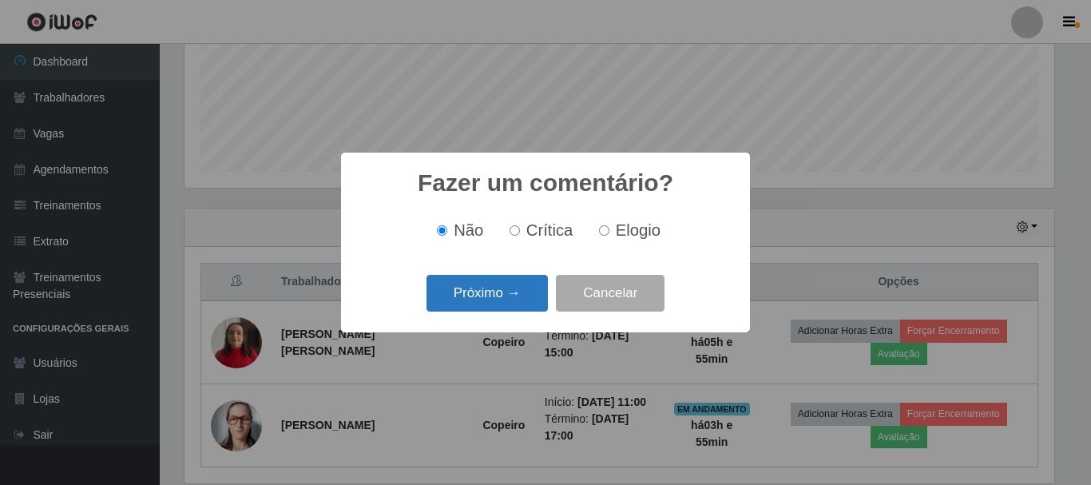
click at [502, 312] on button "Próximo →" at bounding box center [486, 294] width 121 height 38
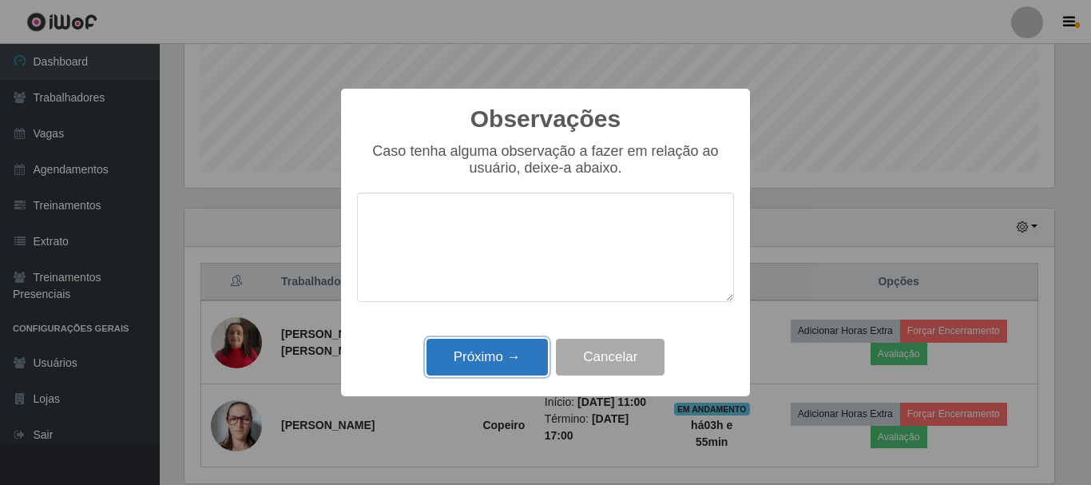
click at [525, 354] on button "Próximo →" at bounding box center [486, 358] width 121 height 38
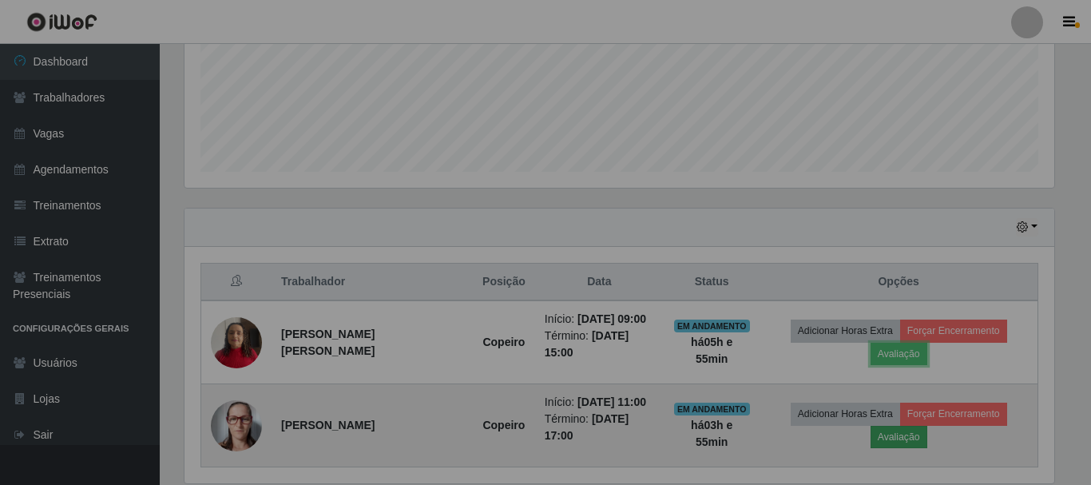
scroll to position [331, 878]
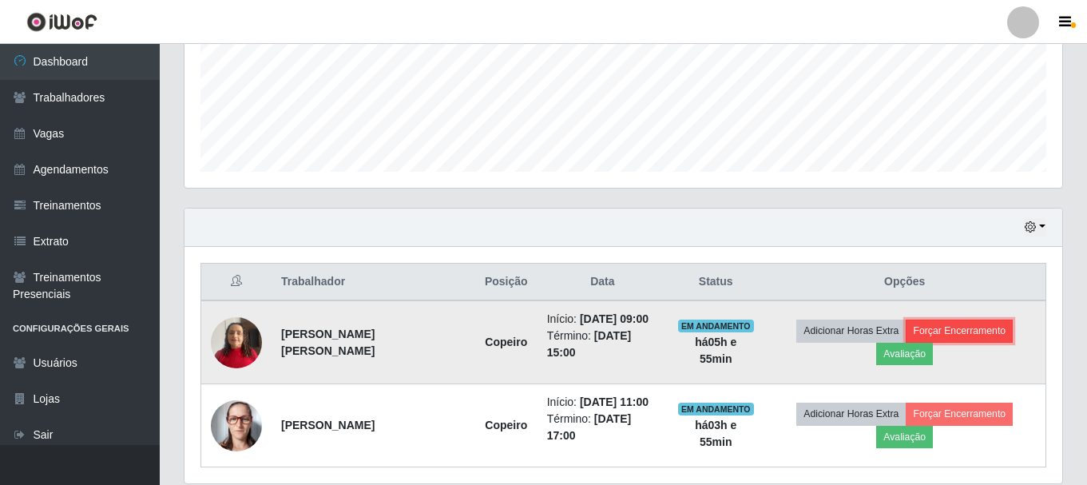
click at [946, 332] on button "Forçar Encerramento" at bounding box center [959, 330] width 107 height 22
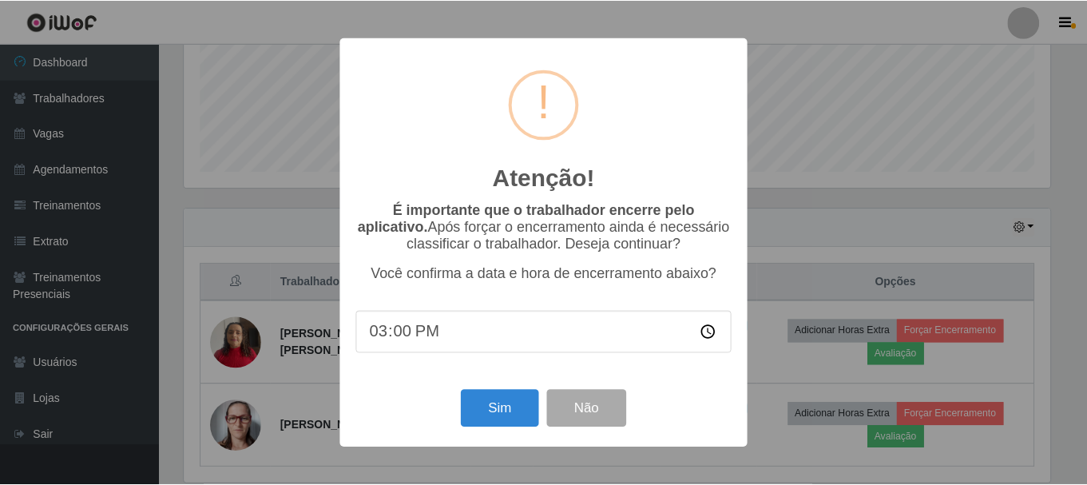
scroll to position [331, 870]
click at [504, 418] on button "Sim" at bounding box center [500, 409] width 77 height 38
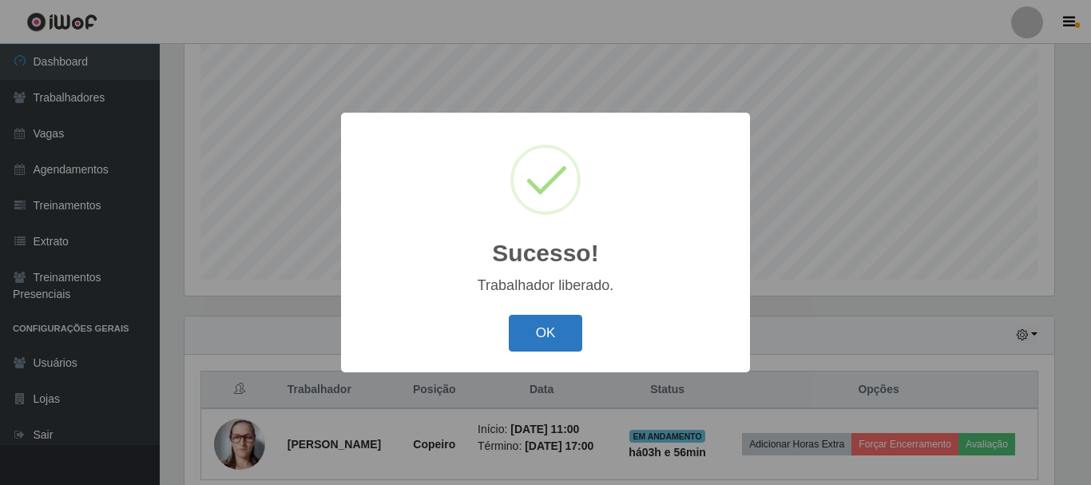
click at [565, 331] on button "OK" at bounding box center [546, 334] width 74 height 38
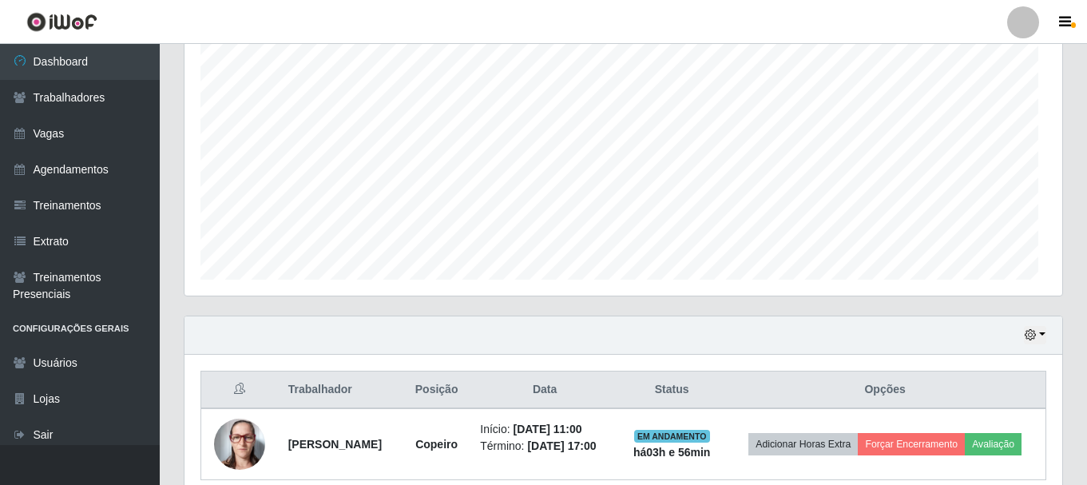
scroll to position [331, 878]
